Goal: Information Seeking & Learning: Learn about a topic

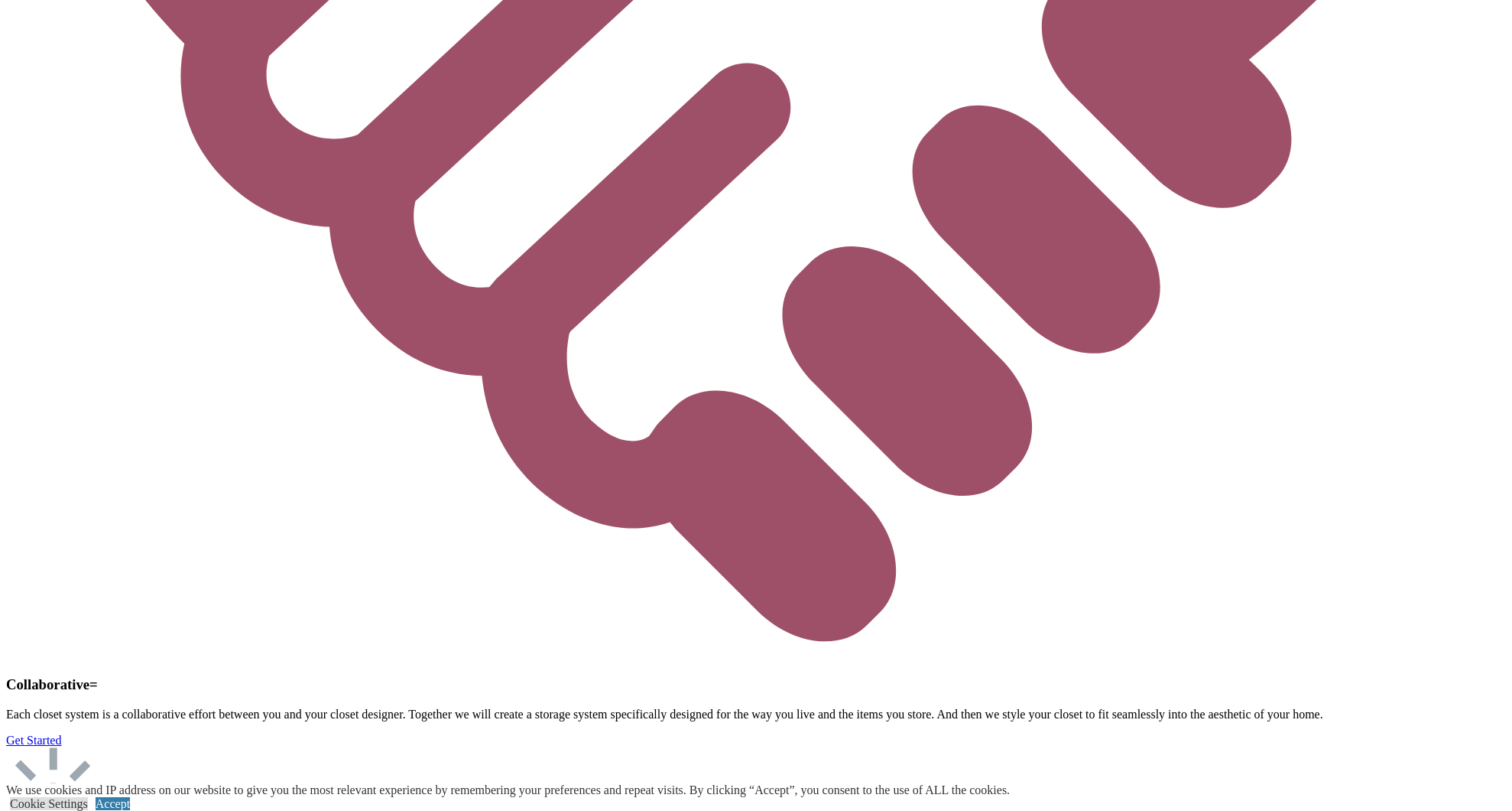
scroll to position [4875, 0]
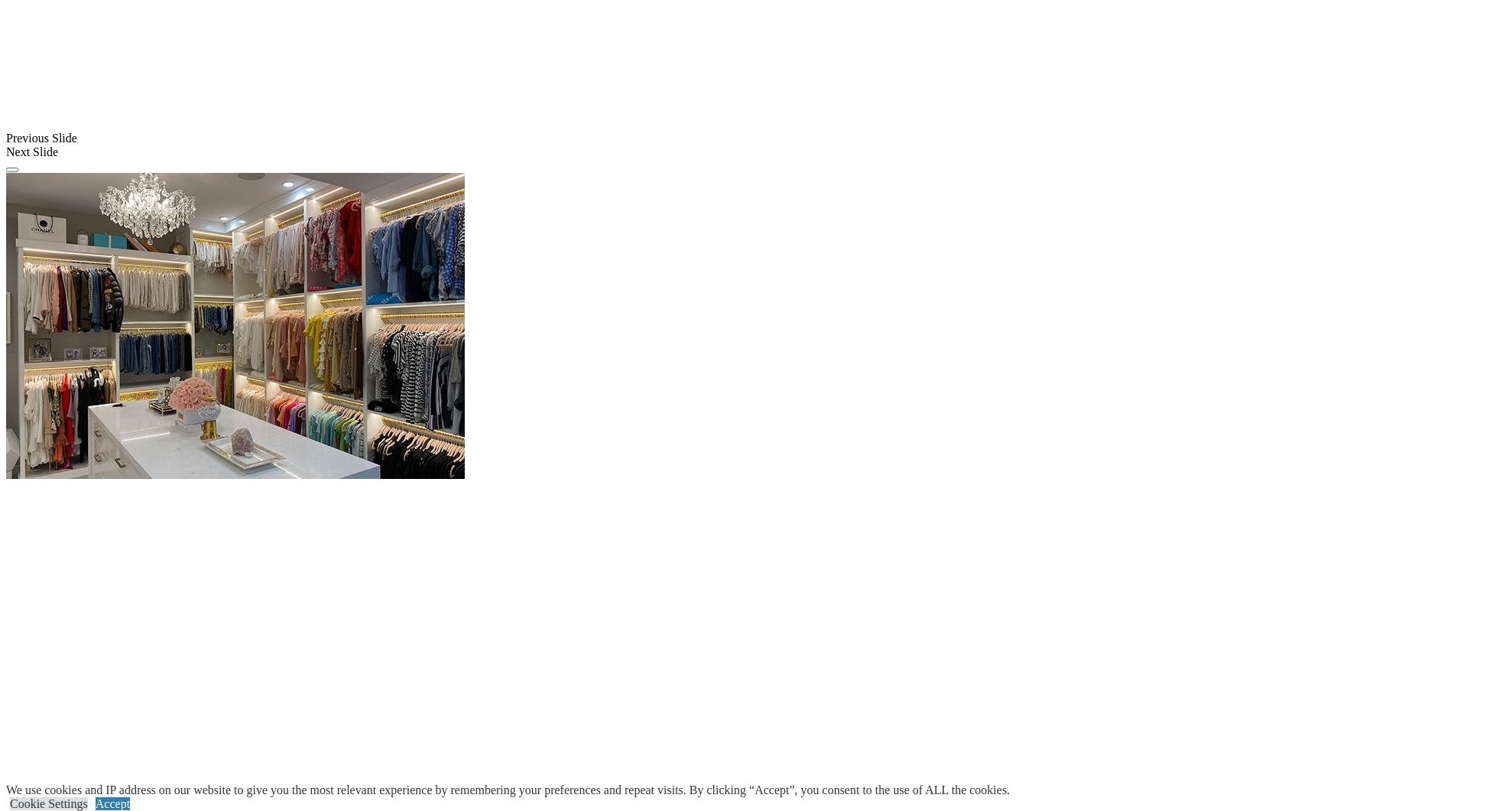
scroll to position [1371, 0]
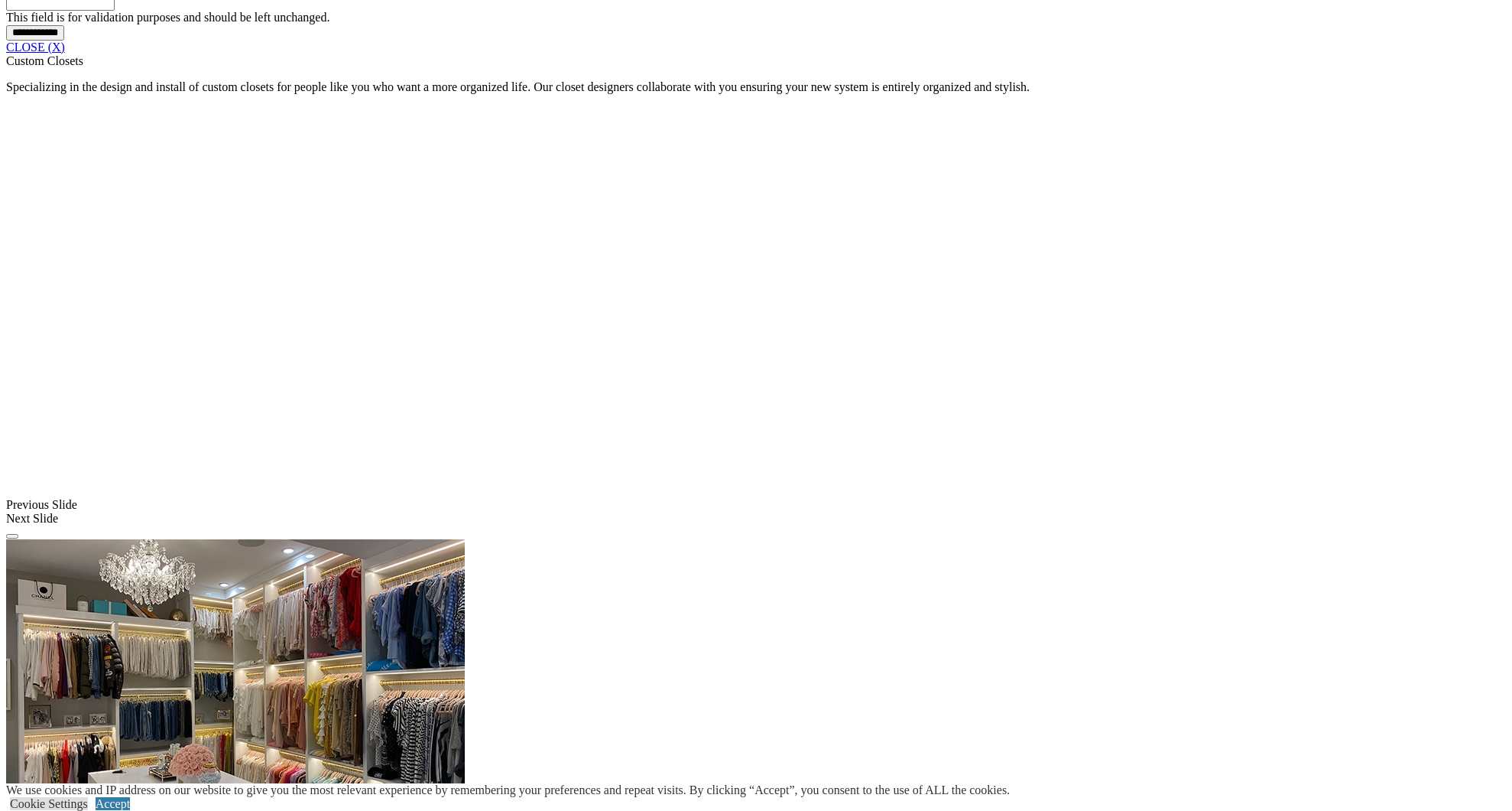
click at [65, 53] on link "CLOSE (X)" at bounding box center [36, 47] width 59 height 13
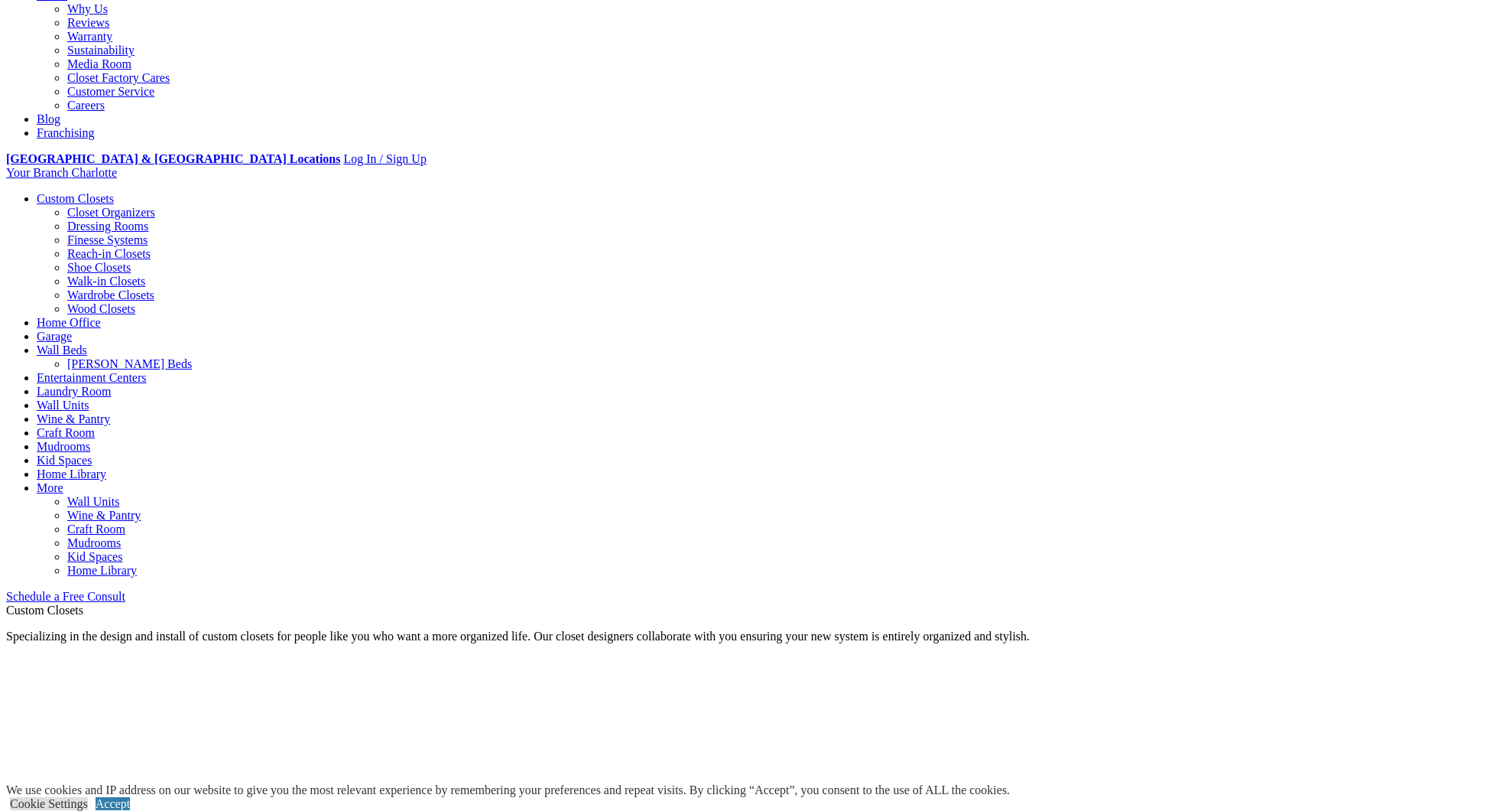
scroll to position [130, 0]
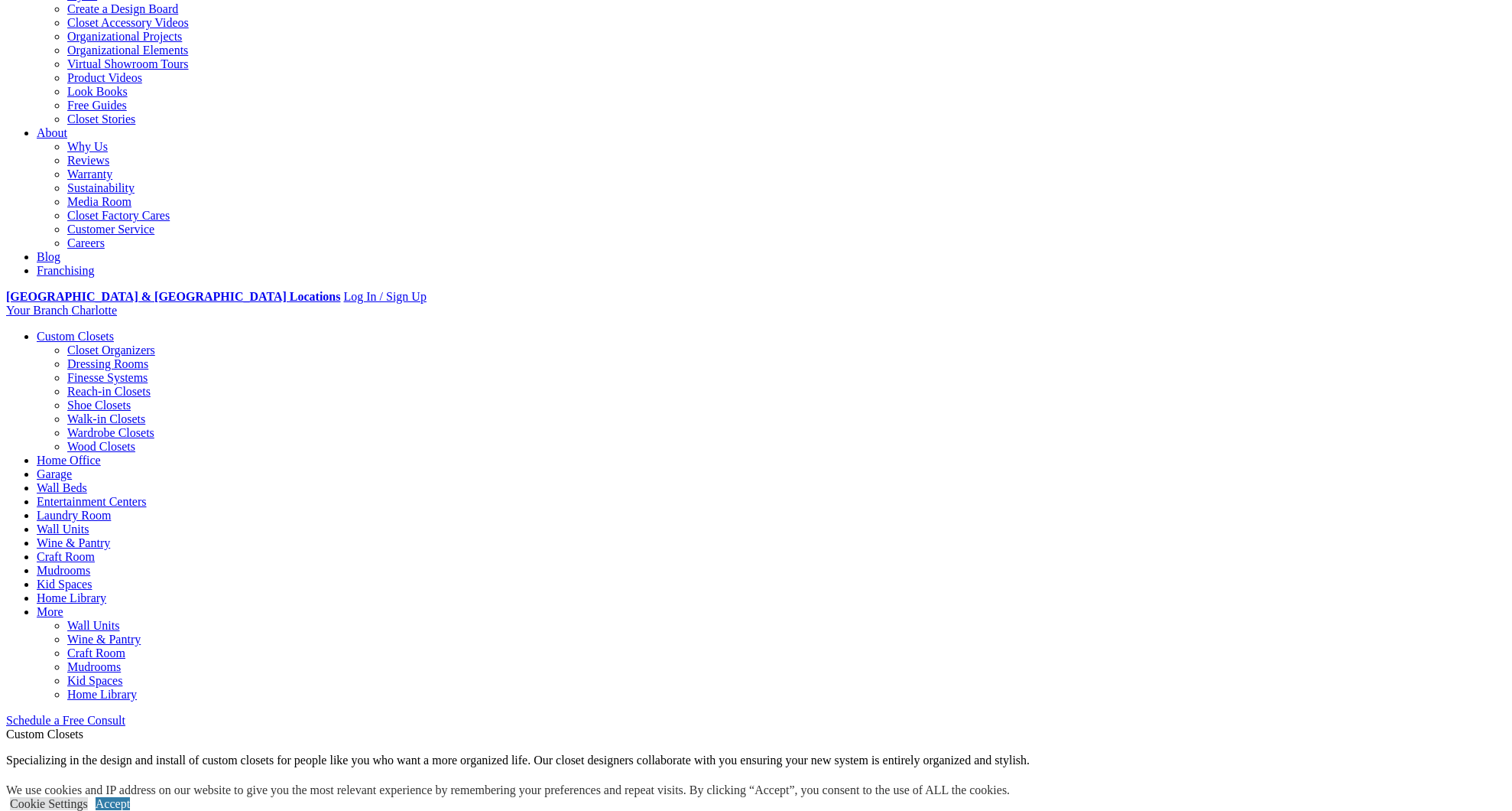
scroll to position [368, 0]
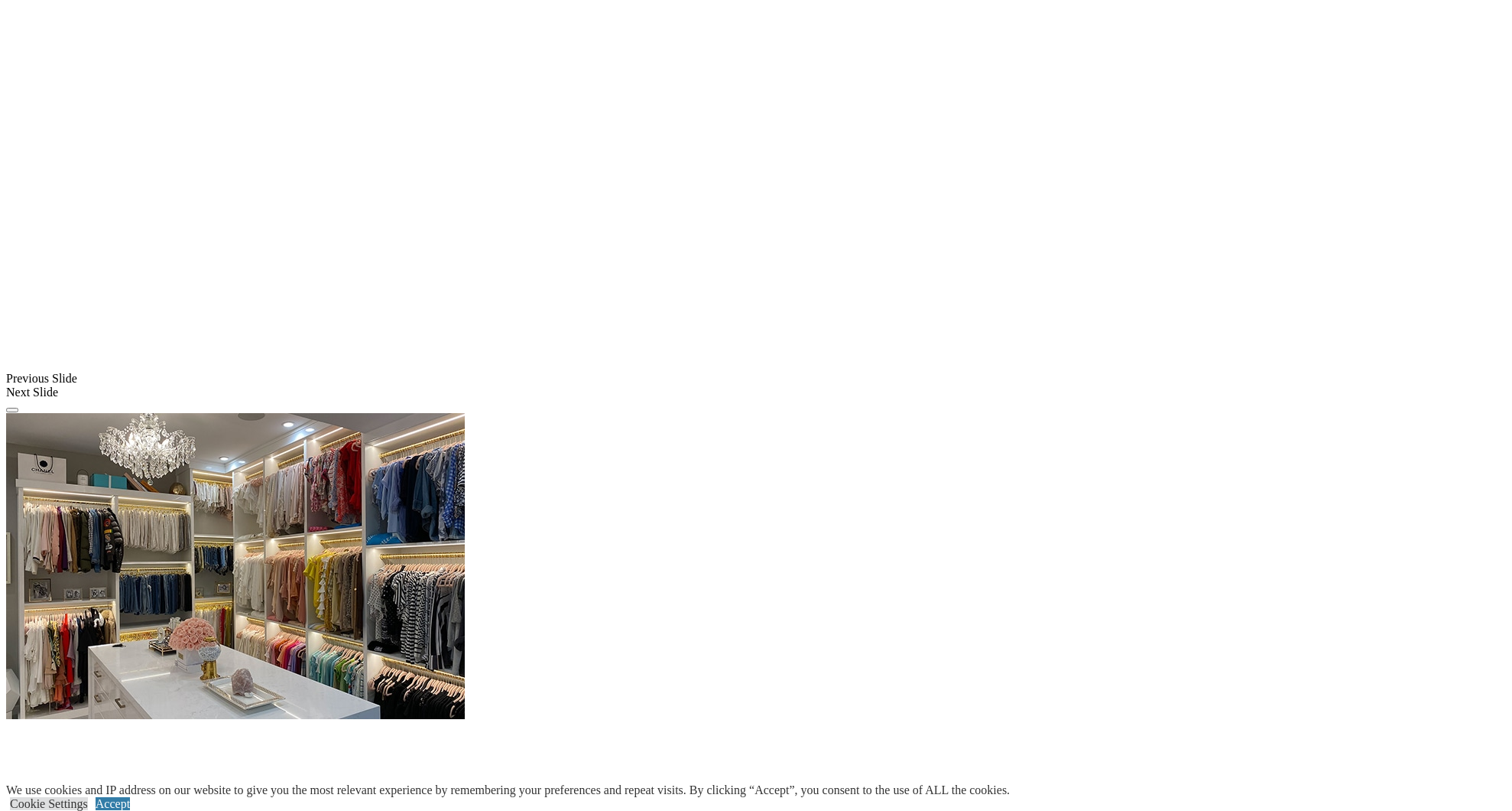
scroll to position [1116, 0]
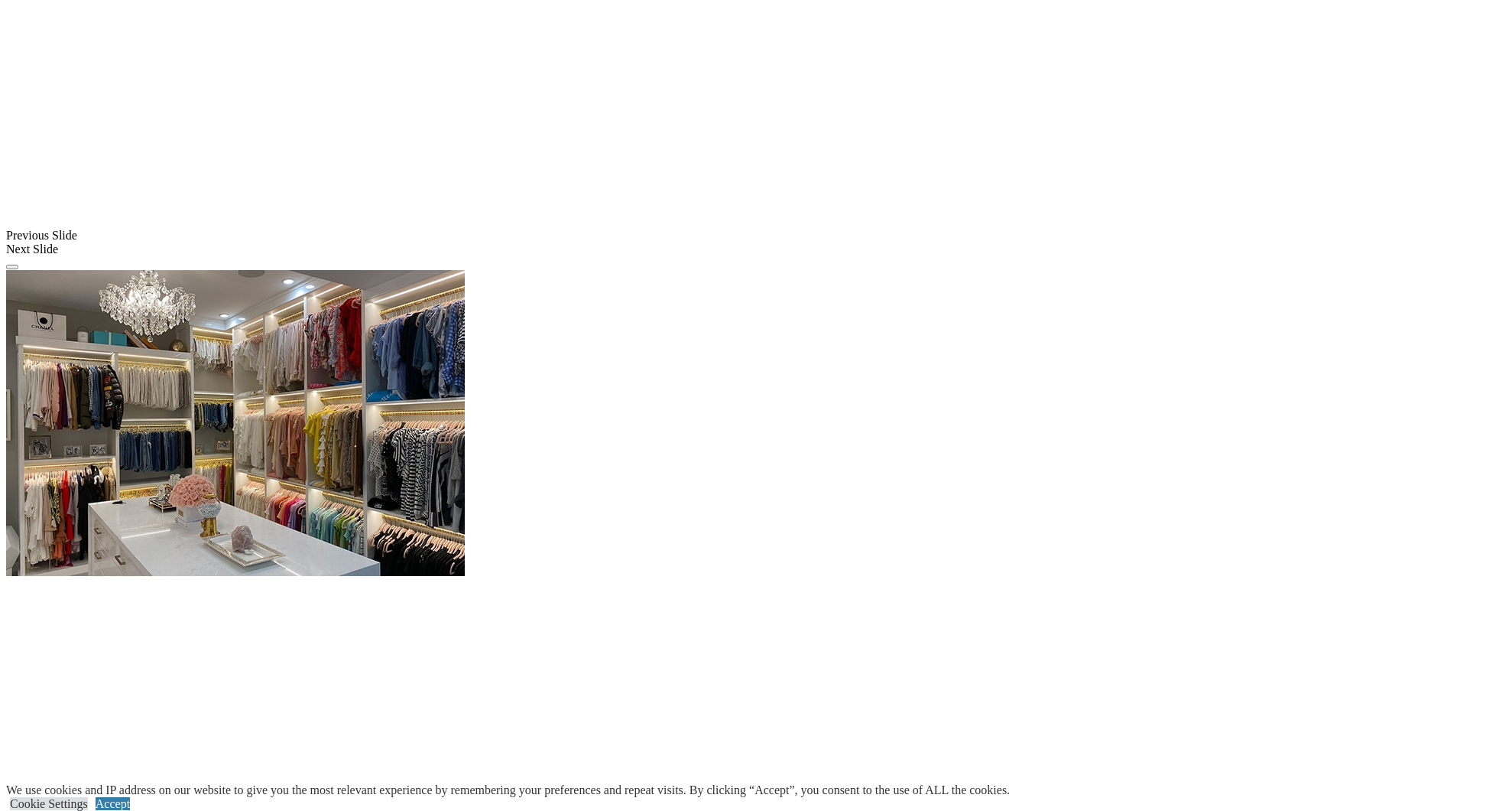
scroll to position [1246, 0]
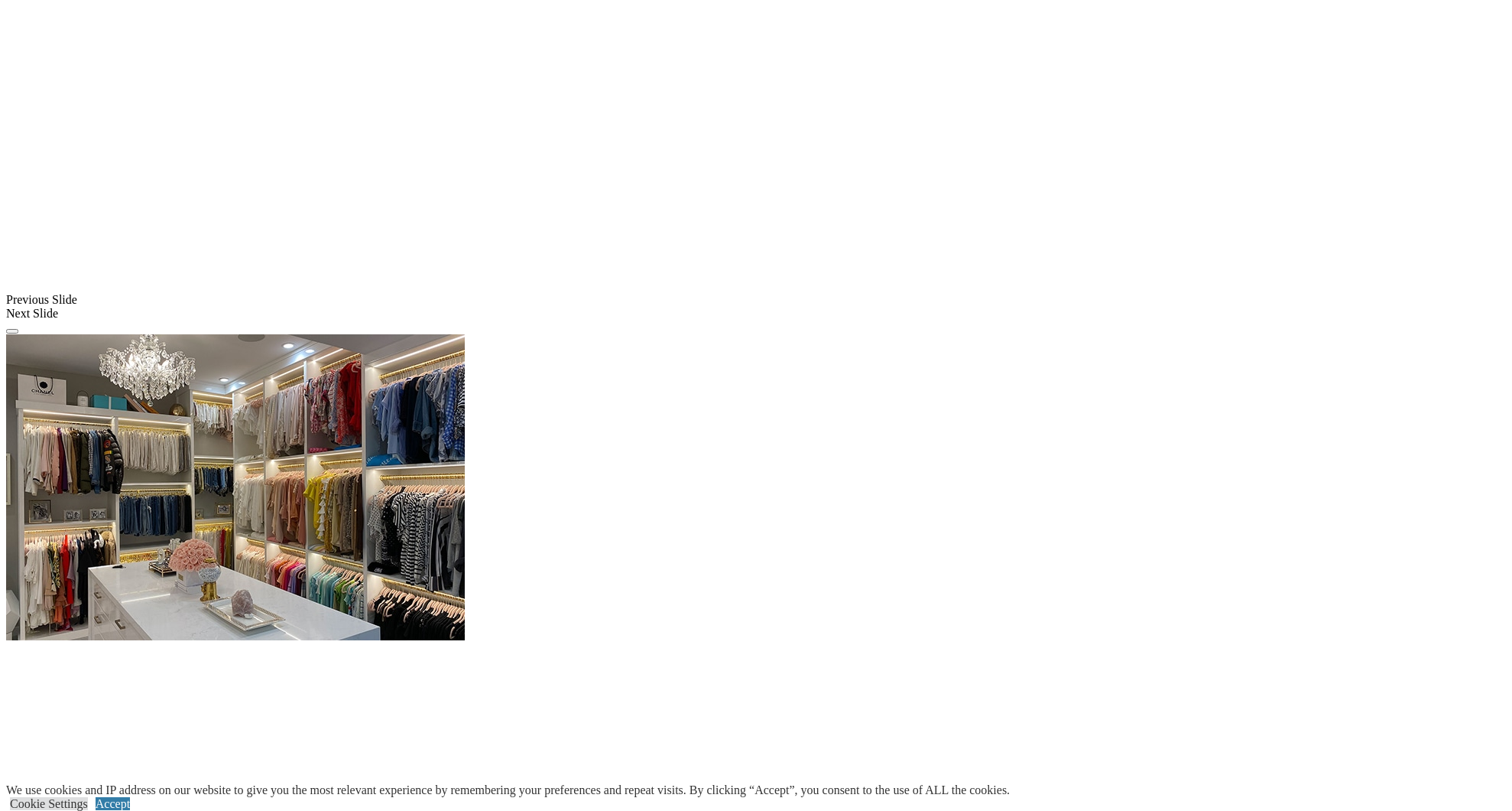
scroll to position [1185, 0]
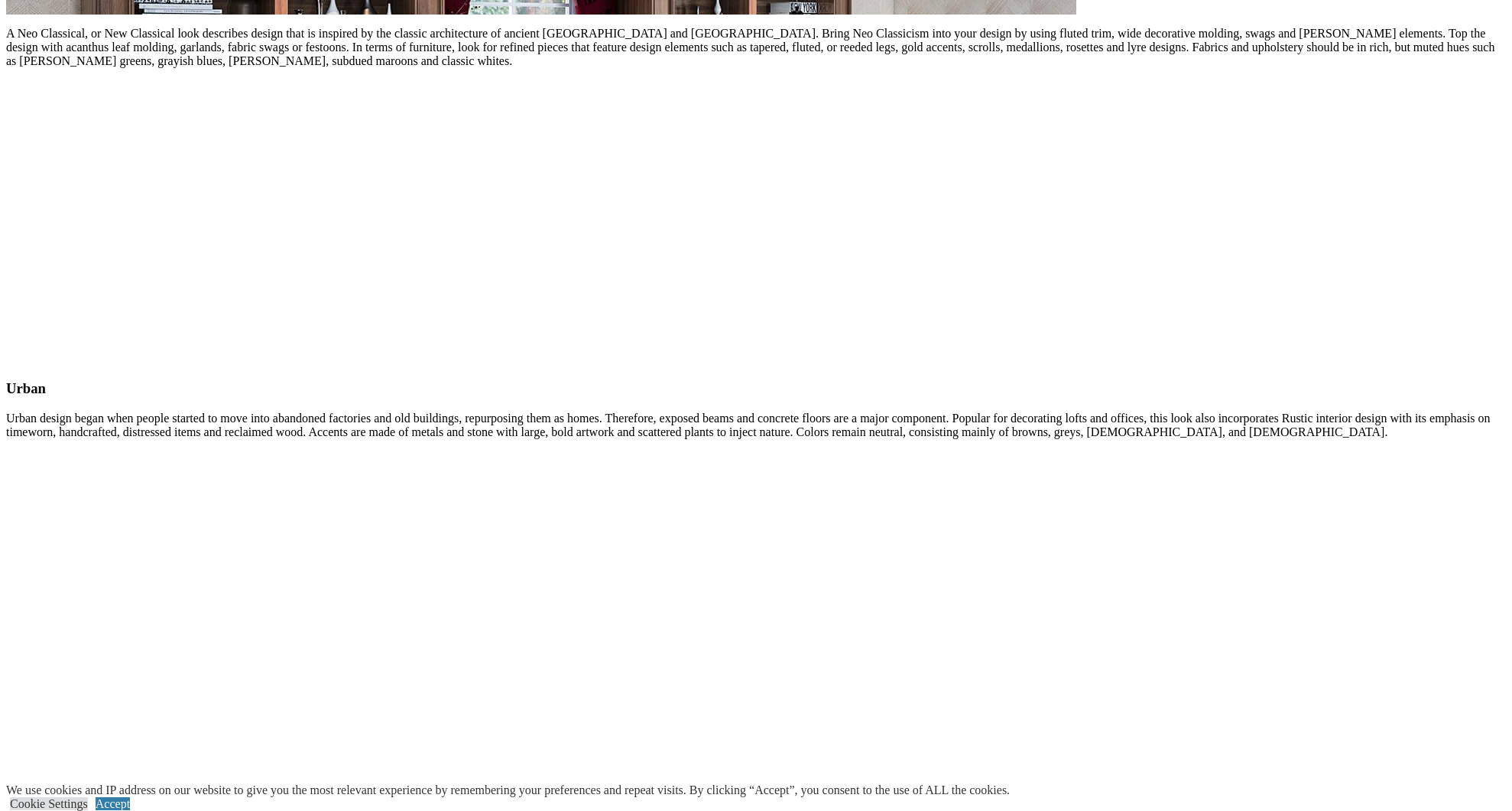
scroll to position [6016, 0]
